Goal: Navigation & Orientation: Locate item on page

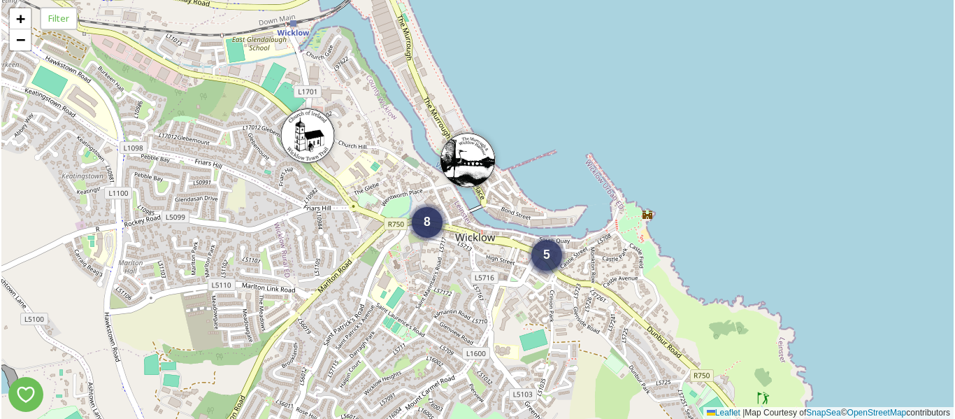
click at [543, 257] on span "5" at bounding box center [546, 255] width 7 height 14
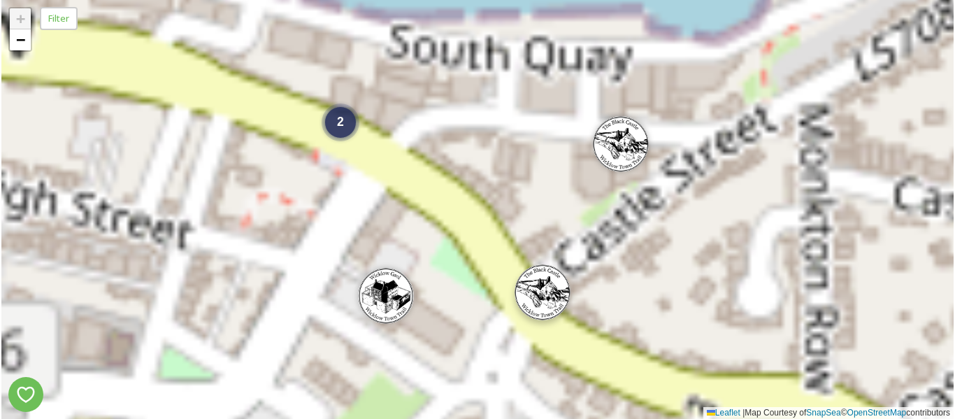
click at [545, 301] on img at bounding box center [543, 292] width 56 height 56
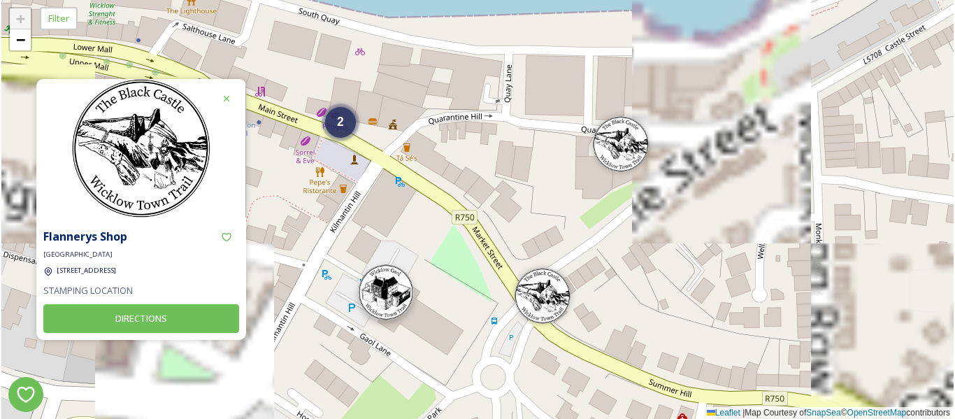
click at [384, 297] on img at bounding box center [386, 292] width 56 height 56
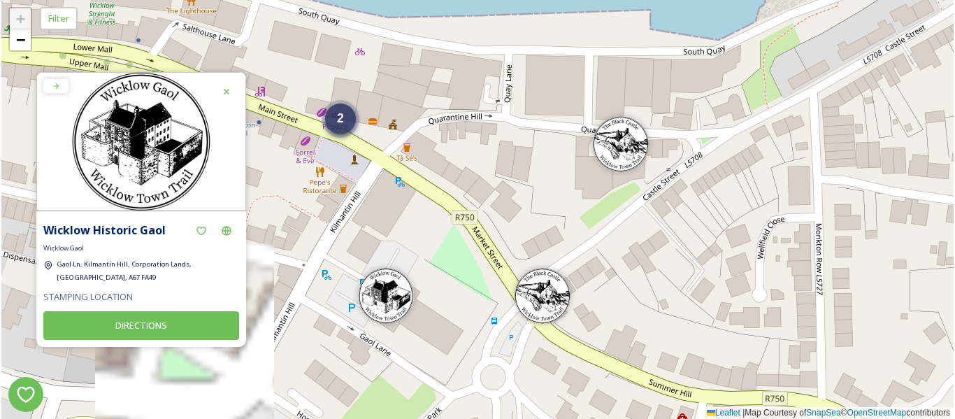
click at [334, 124] on div "2" at bounding box center [340, 119] width 31 height 31
click at [322, 119] on img at bounding box center [316, 126] width 56 height 56
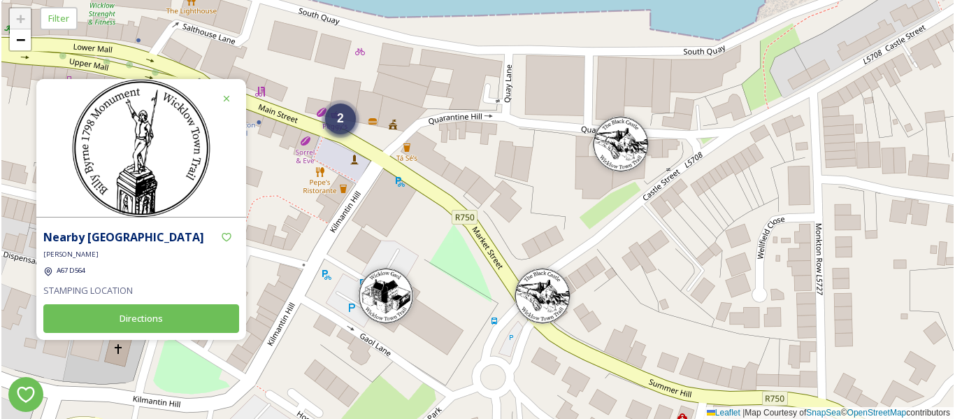
click at [341, 115] on span "2" at bounding box center [340, 118] width 7 height 14
click at [369, 133] on img at bounding box center [365, 126] width 56 height 56
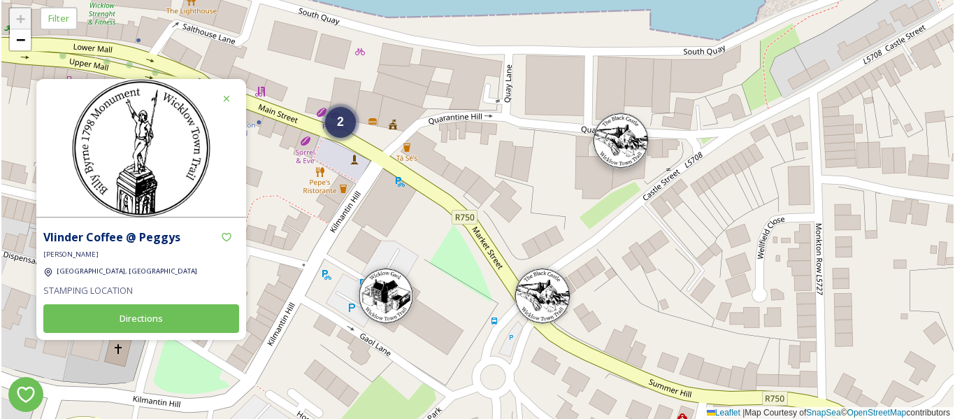
click at [621, 137] on img at bounding box center [621, 141] width 56 height 56
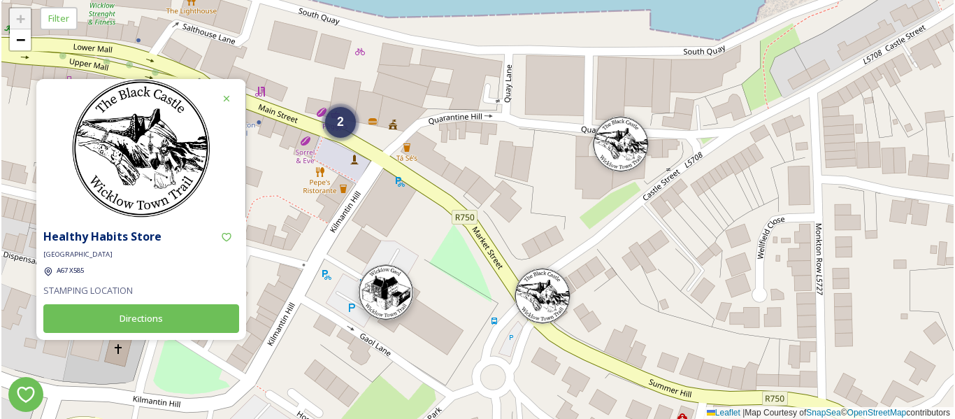
click at [392, 309] on img at bounding box center [386, 292] width 56 height 56
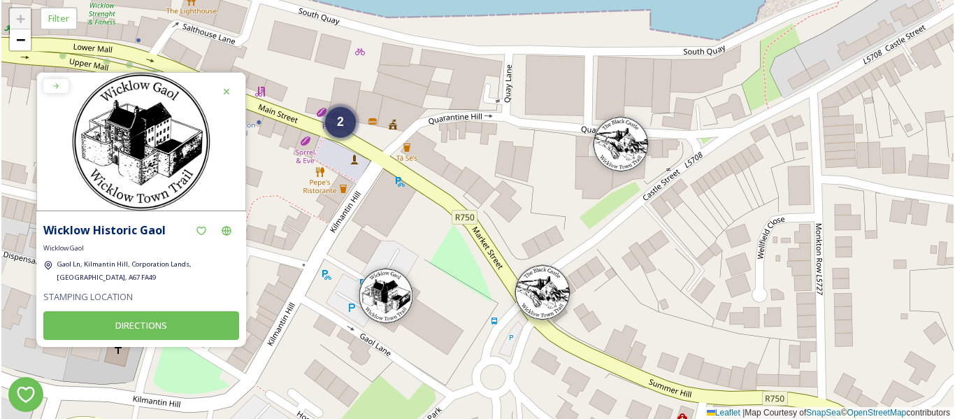
click at [538, 302] on img at bounding box center [543, 292] width 56 height 56
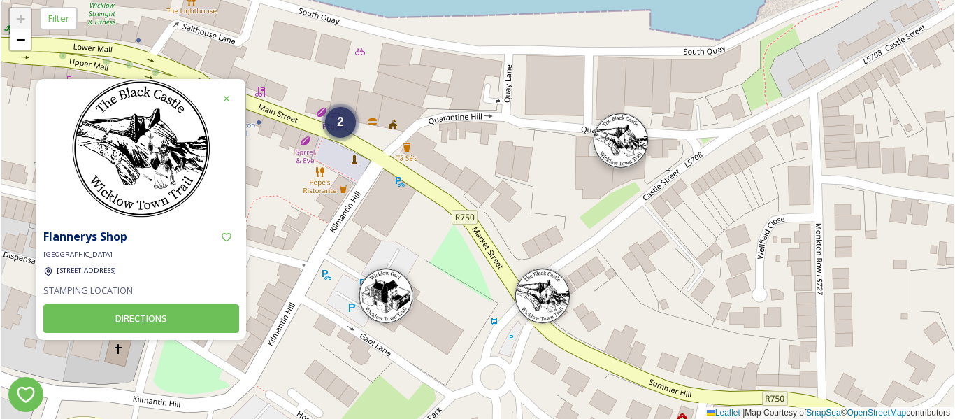
click at [624, 138] on img at bounding box center [621, 141] width 56 height 56
click at [344, 120] on div "2" at bounding box center [340, 119] width 31 height 31
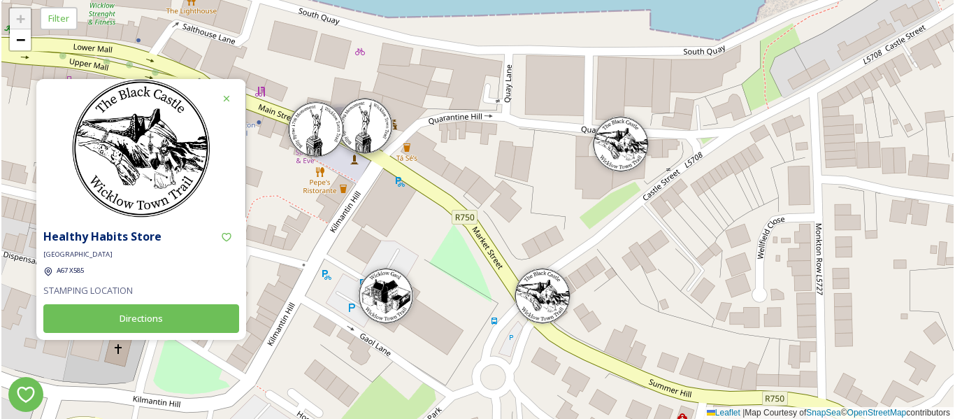
click at [372, 127] on img at bounding box center [365, 126] width 56 height 56
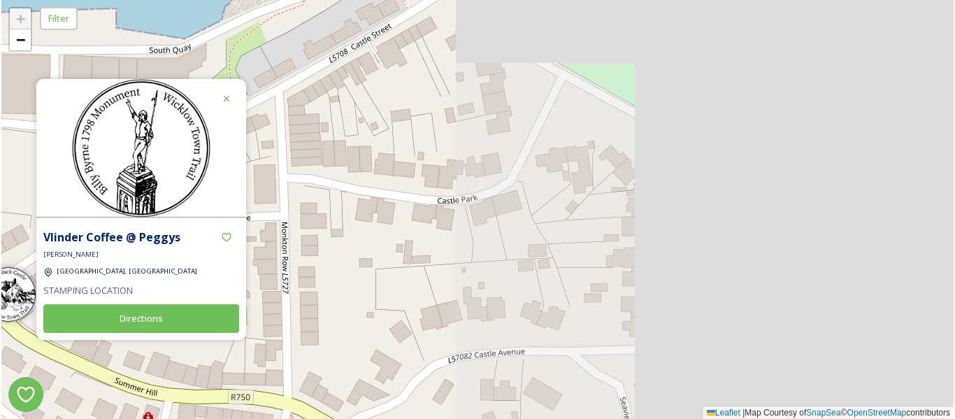
drag, startPoint x: 750, startPoint y: 215, endPoint x: 220, endPoint y: 205, distance: 530.3
click at [220, 205] on div "Vlinder Coffee @ [GEOGRAPHIC_DATA][PERSON_NAME], Wicklow STAMPING LOCATION Dire…" at bounding box center [477, 209] width 953 height 419
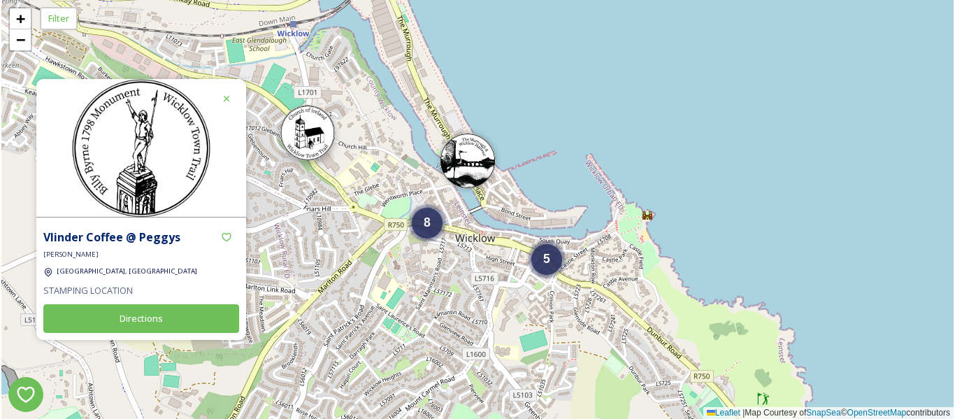
click at [301, 135] on img at bounding box center [308, 133] width 56 height 56
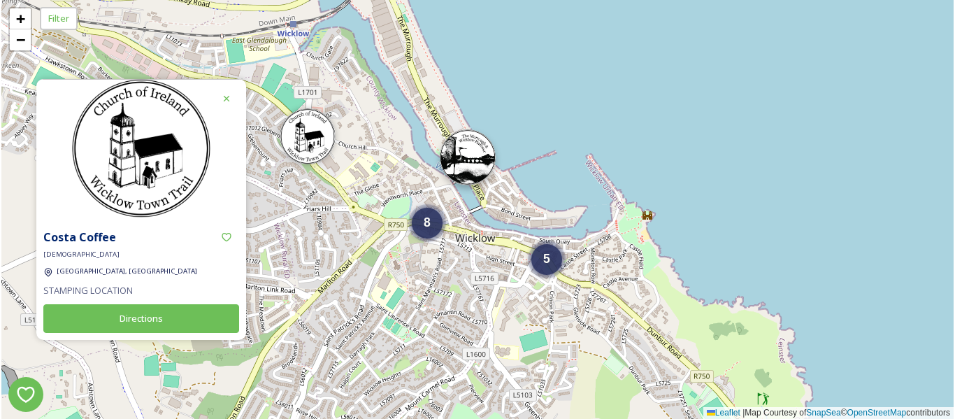
click at [467, 162] on img at bounding box center [468, 157] width 56 height 56
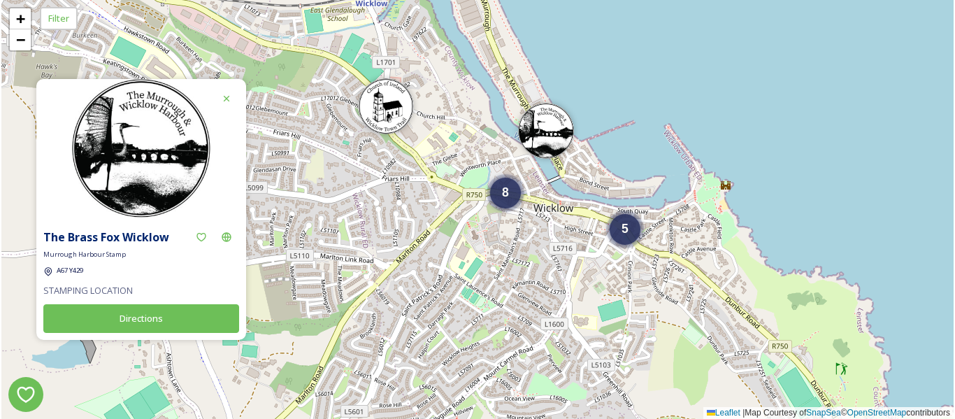
drag, startPoint x: 384, startPoint y: 155, endPoint x: 462, endPoint y: 124, distance: 83.9
click at [462, 124] on div "5 8 + − Leaflet | Map Courtesy of SnapSea © OpenStreetMap contributors" at bounding box center [477, 209] width 953 height 419
